Goal: Task Accomplishment & Management: Manage account settings

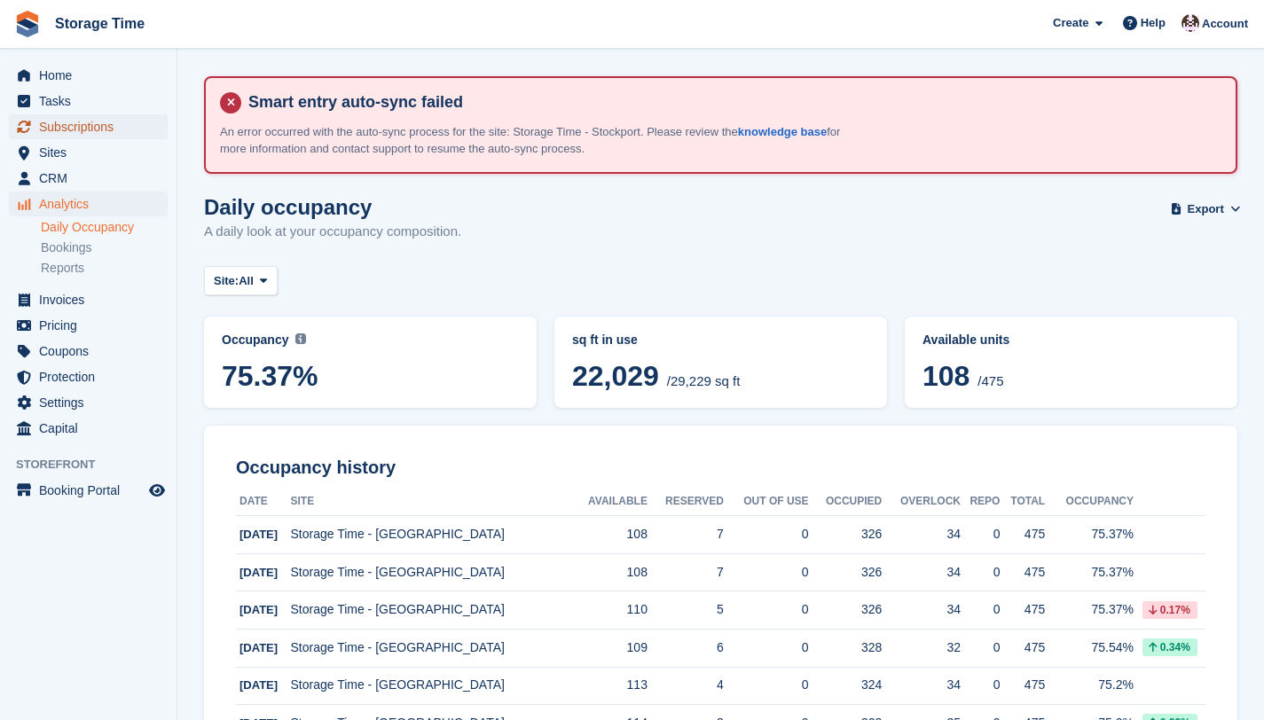
click at [82, 135] on span "Subscriptions" at bounding box center [92, 126] width 106 height 25
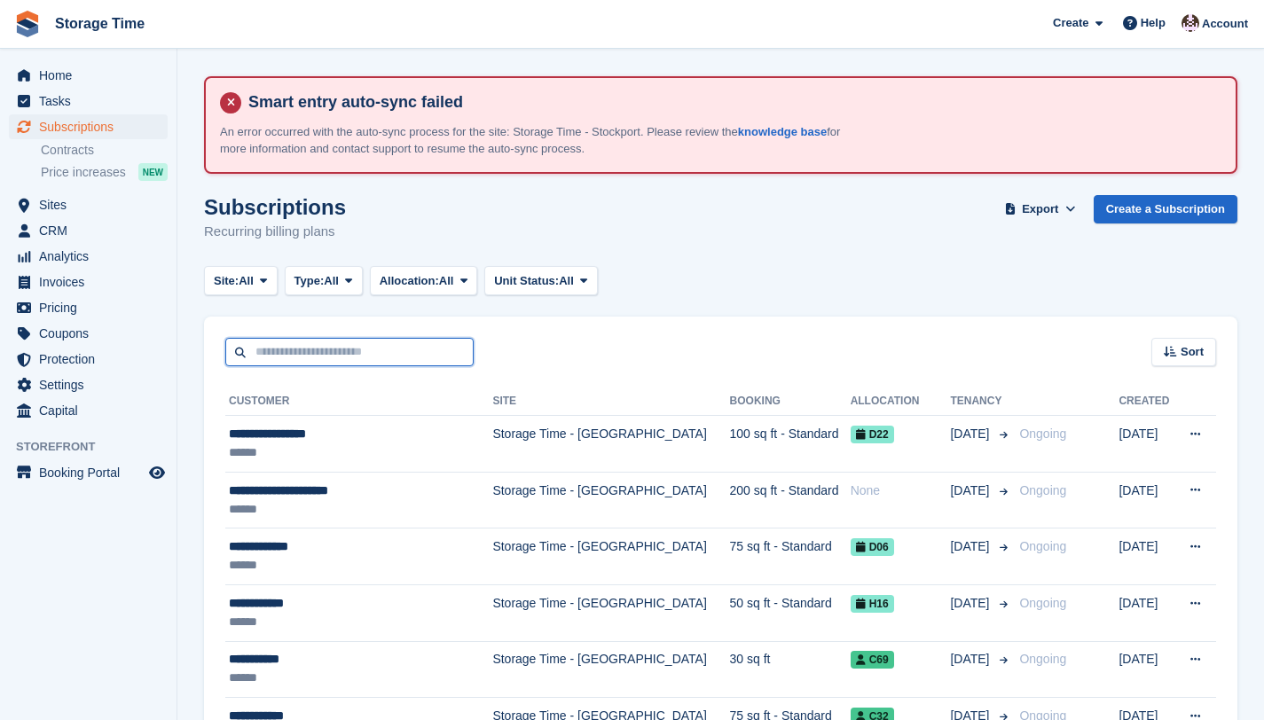
click at [356, 350] on input "text" at bounding box center [349, 352] width 248 height 29
type input "*****"
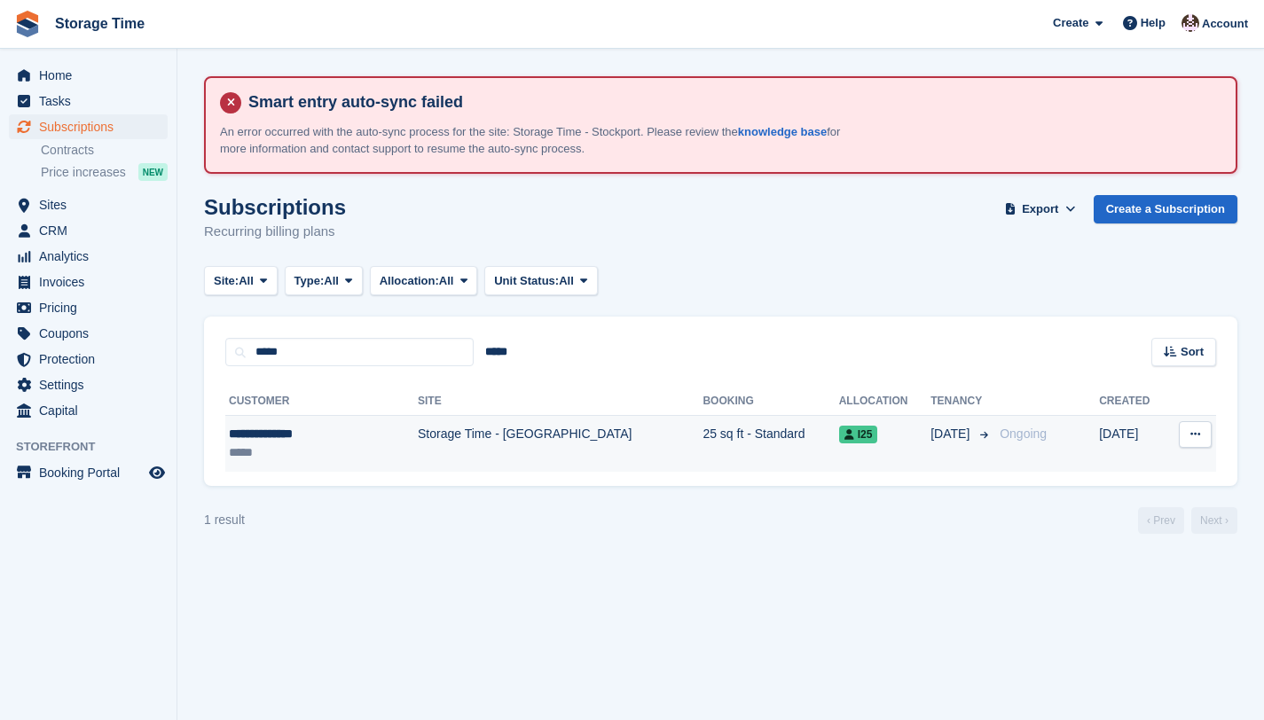
click at [433, 447] on td "Storage Time - [GEOGRAPHIC_DATA]" at bounding box center [560, 444] width 285 height 56
